Goal: Task Accomplishment & Management: Use online tool/utility

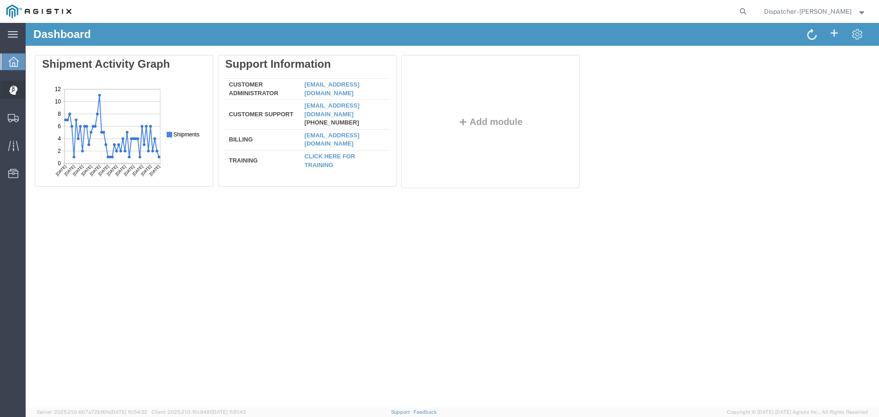
click at [15, 82] on div at bounding box center [13, 90] width 26 height 18
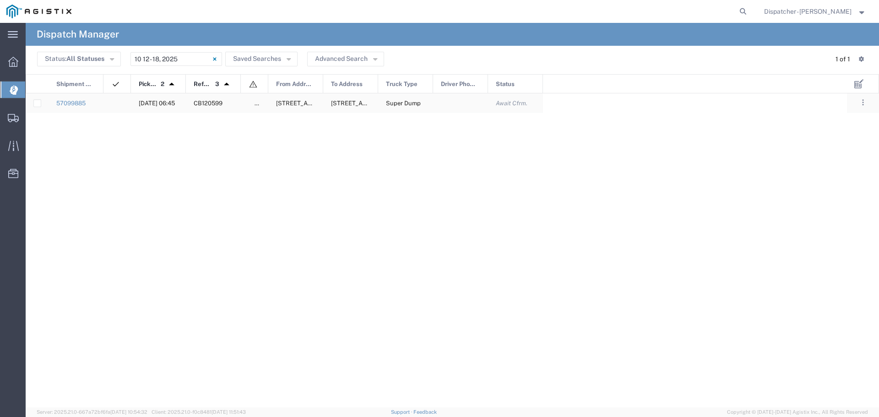
click at [112, 106] on agx-ag-table-icon-cell at bounding box center [114, 103] width 6 height 7
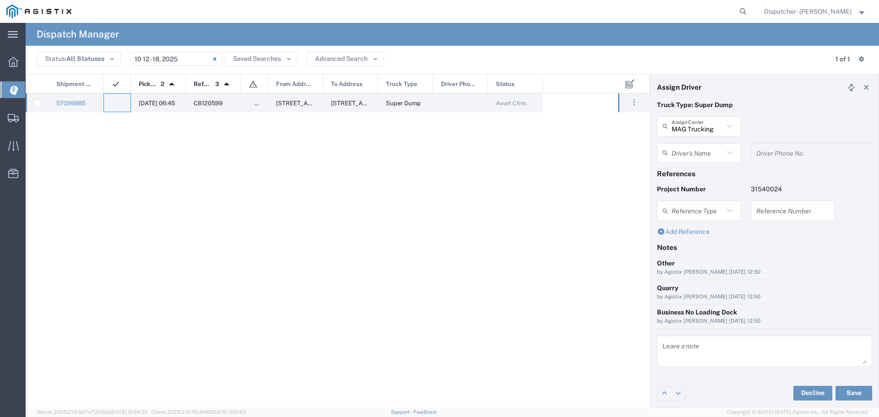
click at [717, 156] on input "text" at bounding box center [697, 153] width 52 height 16
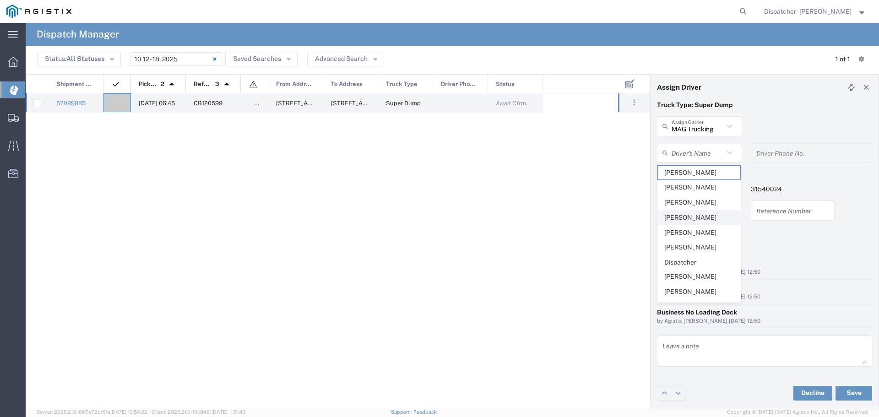
click at [683, 216] on span "Chung Nguyen" at bounding box center [699, 217] width 82 height 14
type input "Chung Nguyen"
type input "5104683781"
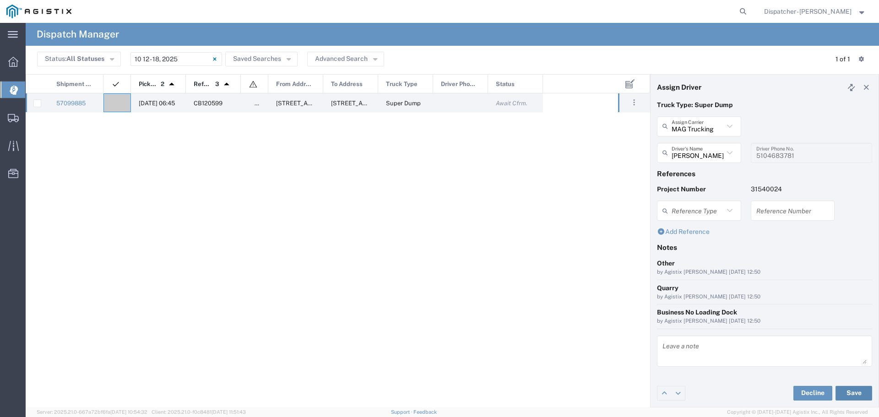
click at [858, 395] on button "Save" at bounding box center [853, 393] width 37 height 15
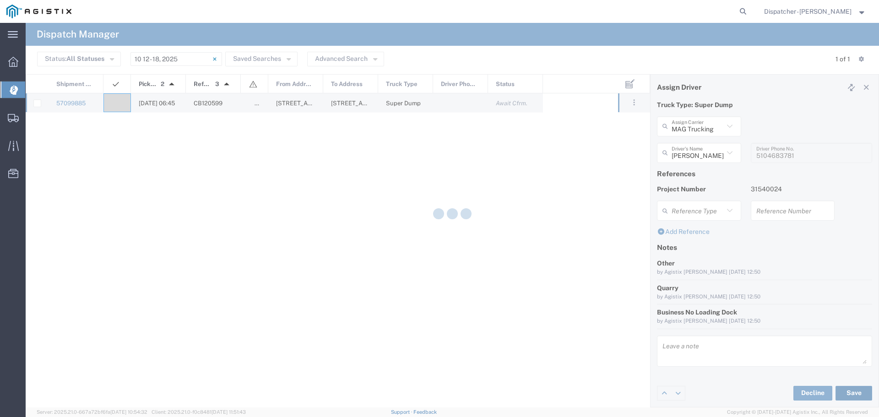
type input "Chung Nguyen"
